Goal: Task Accomplishment & Management: Manage account settings

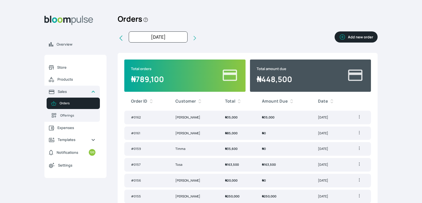
click at [236, 116] on span "₦ 35,000" at bounding box center [231, 117] width 12 height 4
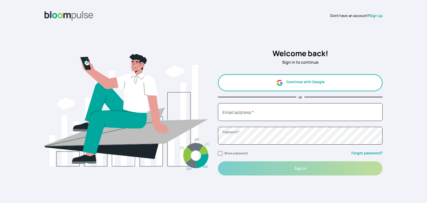
click at [291, 87] on button "Continue with Google" at bounding box center [300, 82] width 164 height 17
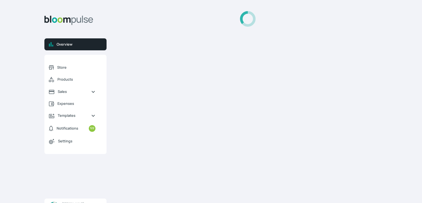
select select "2025"
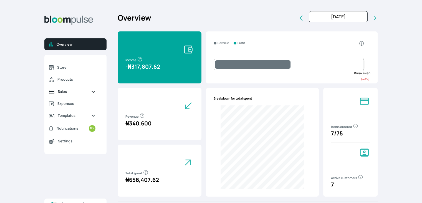
click at [63, 94] on span "Sales" at bounding box center [72, 91] width 29 height 5
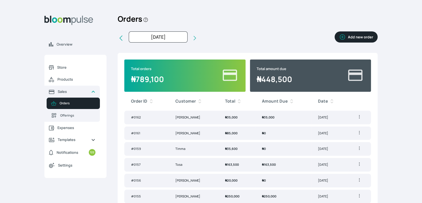
click at [264, 119] on span "₦ 35,000" at bounding box center [268, 117] width 12 height 4
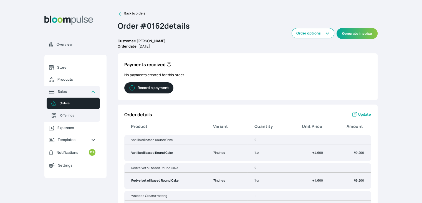
click at [364, 116] on span "Update" at bounding box center [365, 114] width 13 height 5
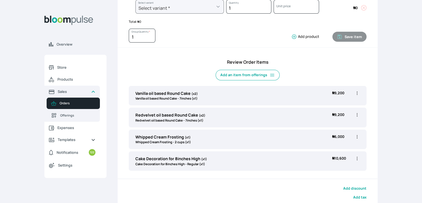
scroll to position [124, 0]
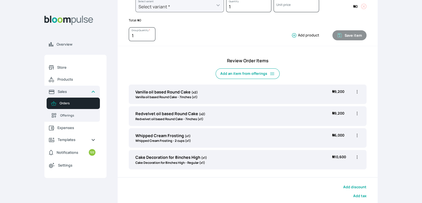
click at [356, 90] on icon "button" at bounding box center [358, 92] width 6 height 6
click at [339, 106] on li "Edit" at bounding box center [335, 103] width 49 height 10
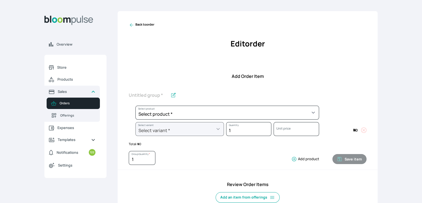
scroll to position [171, 0]
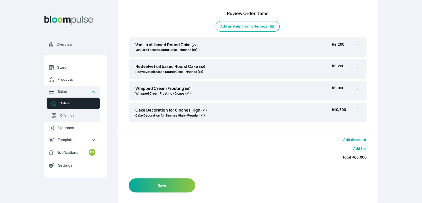
click at [358, 46] on icon "button" at bounding box center [358, 45] width 6 height 6
click at [340, 52] on li "Edit" at bounding box center [335, 56] width 49 height 10
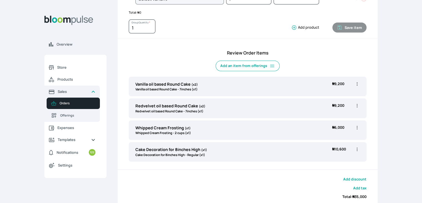
scroll to position [131, 0]
click at [317, 86] on div "Vanilla oil based Round Cake (x2) Vanilla oil based Round Cake - 7inches (x1) ₦…" at bounding box center [248, 86] width 238 height 19
click at [357, 84] on icon "button" at bounding box center [358, 84] width 6 height 6
click at [329, 97] on span "Edit" at bounding box center [336, 96] width 40 height 6
type input "Vanilla oil based Round Cake"
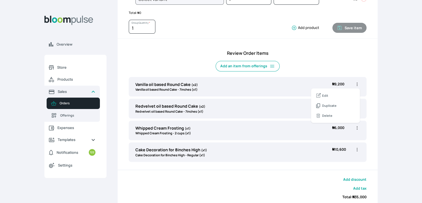
type input "2"
select select "49426e7e-6d78-4aff-80b2-0dfc408de078"
select select "d02a4e13-2478-466f-96bc-6b72e1cb349e"
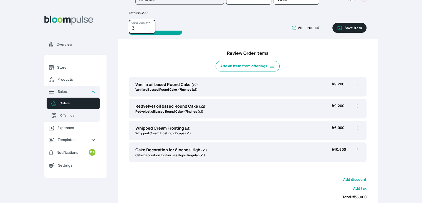
type input "3"
click at [150, 24] on input "3" at bounding box center [142, 27] width 27 height 14
click at [350, 28] on button "Save item" at bounding box center [350, 28] width 34 height 10
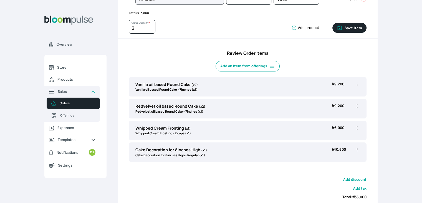
type input "1"
click at [286, 134] on div "Whipped Cream Frosting (x1) Whipped Cream Frosting - 2 cups (x1) ₦ 6,000 ₦ 6,00…" at bounding box center [248, 130] width 238 height 19
click at [357, 127] on icon "button" at bounding box center [358, 128] width 6 height 6
click at [324, 140] on span "Edit" at bounding box center [325, 139] width 6 height 5
type input "Whipped Cream Frosting"
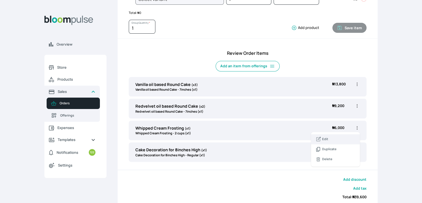
select select "83f82b0c-44eb-4ac8-bd97-27faddcd7e30"
select select "c32598fd-da48-43a0-ba15-76ca132400df"
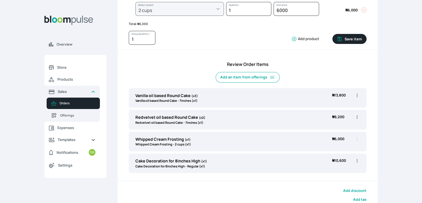
scroll to position [0, 0]
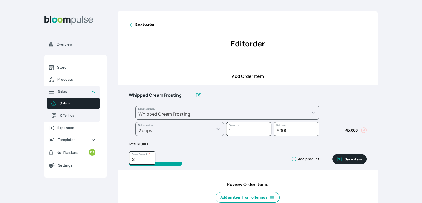
type input "2"
click at [152, 156] on input "2" at bounding box center [142, 158] width 27 height 14
type input ".5"
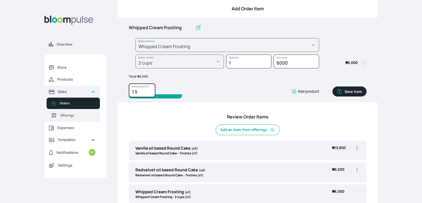
scroll to position [67, 0]
type input "1.5"
click at [351, 91] on button "Save item" at bounding box center [350, 92] width 34 height 10
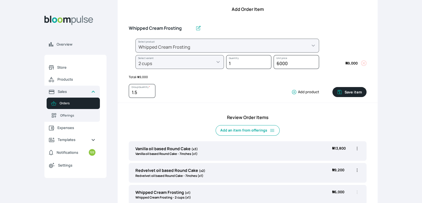
type input "1"
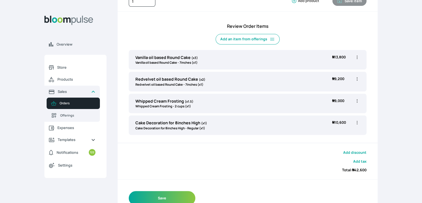
scroll to position [171, 0]
